Goal: Use online tool/utility: Use online tool/utility

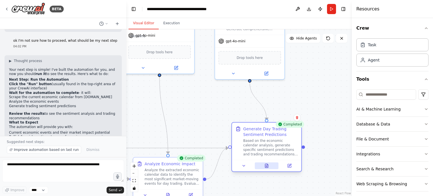
click at [266, 168] on button at bounding box center [267, 165] width 24 height 7
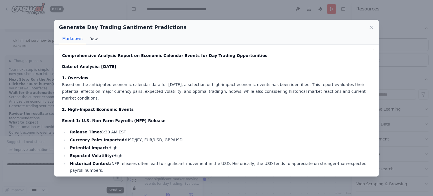
click at [92, 39] on button "Raw" at bounding box center [93, 39] width 15 height 11
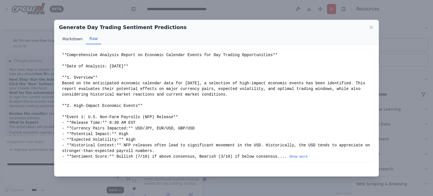
click at [70, 38] on button "Markdown" at bounding box center [72, 39] width 27 height 11
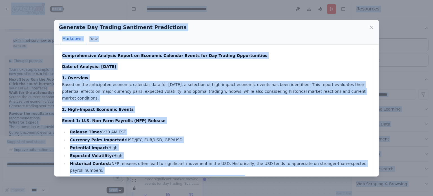
click at [234, 64] on p "Date of Analysis: [DATE]" at bounding box center [216, 66] width 309 height 7
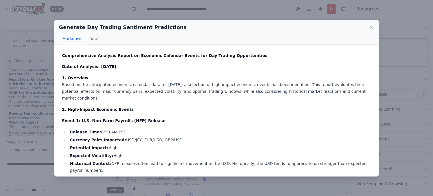
drag, startPoint x: 60, startPoint y: 26, endPoint x: 370, endPoint y: 173, distance: 342.7
click at [370, 173] on div "Generate Day Trading Sentiment Predictions Markdown Raw Comprehensive Analysis …" at bounding box center [216, 98] width 325 height 157
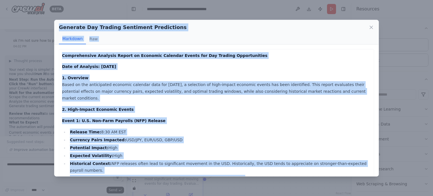
drag, startPoint x: 342, startPoint y: 166, endPoint x: 60, endPoint y: 30, distance: 313.5
click at [60, 30] on div "Generate Day Trading Sentiment Predictions Markdown Raw Comprehensive Analysis …" at bounding box center [216, 98] width 325 height 157
copy div "Generate Day Trading Sentiment Predictions Markdown Raw Comprehensive Analysis …"
